Goal: Information Seeking & Learning: Learn about a topic

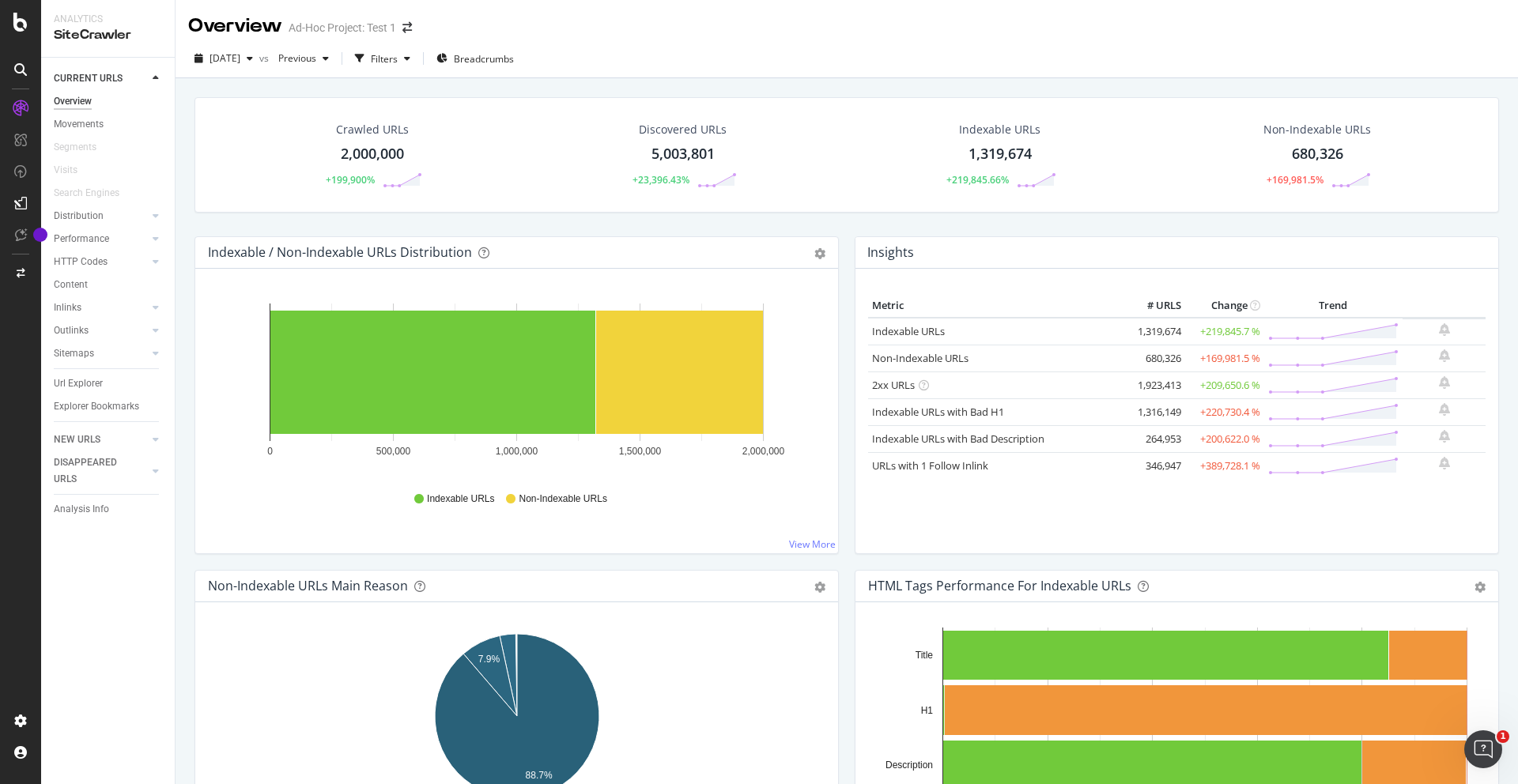
click at [852, 220] on div "Crawled URLs 2,000,000 +199,900% Discovered URLs 5,003,801 +23,396.43% Indexabl…" at bounding box center [846, 166] width 1320 height 139
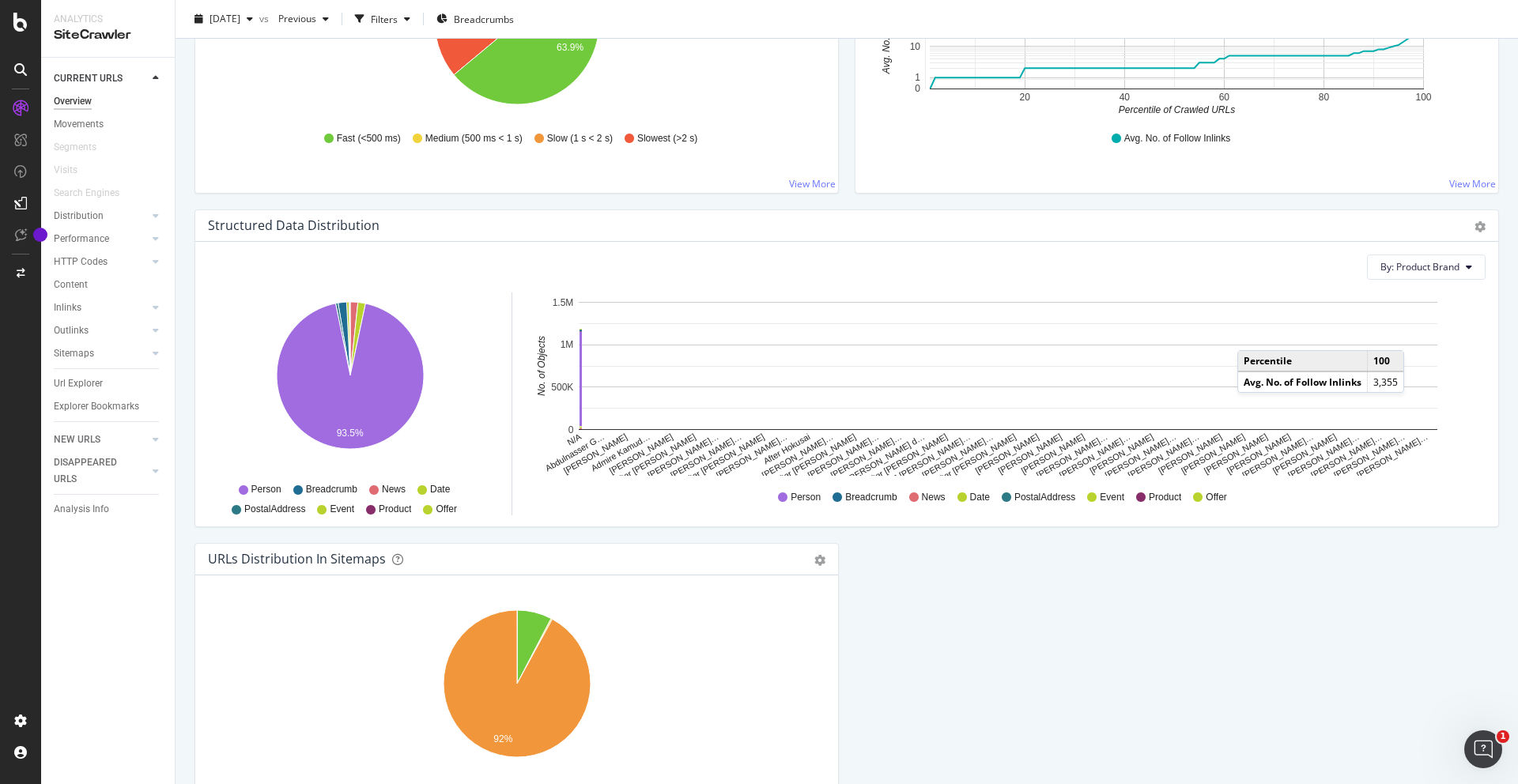
scroll to position [1363, 0]
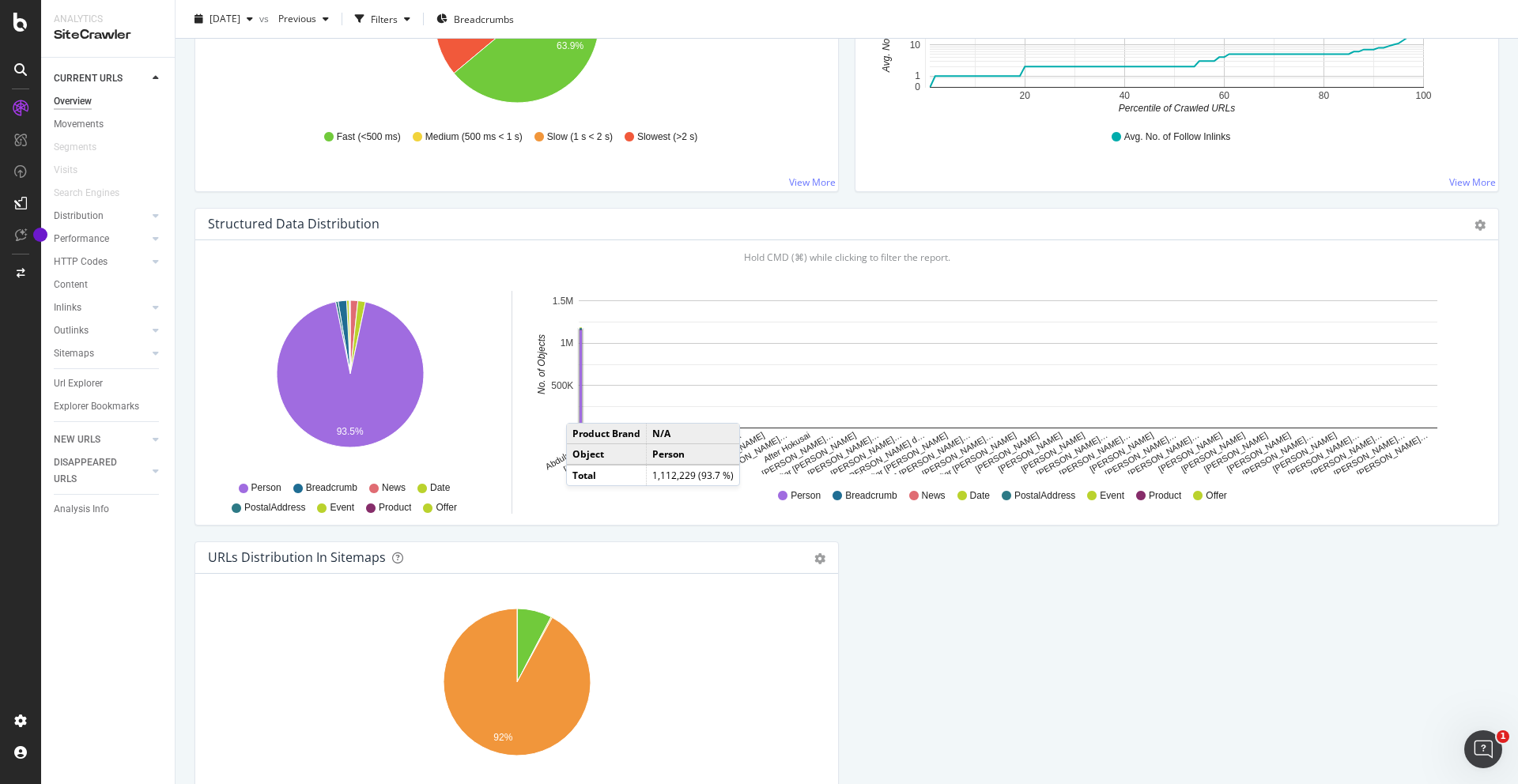
click at [582, 407] on rect "A chart." at bounding box center [581, 377] width 3 height 95
